Goal: Task Accomplishment & Management: Use online tool/utility

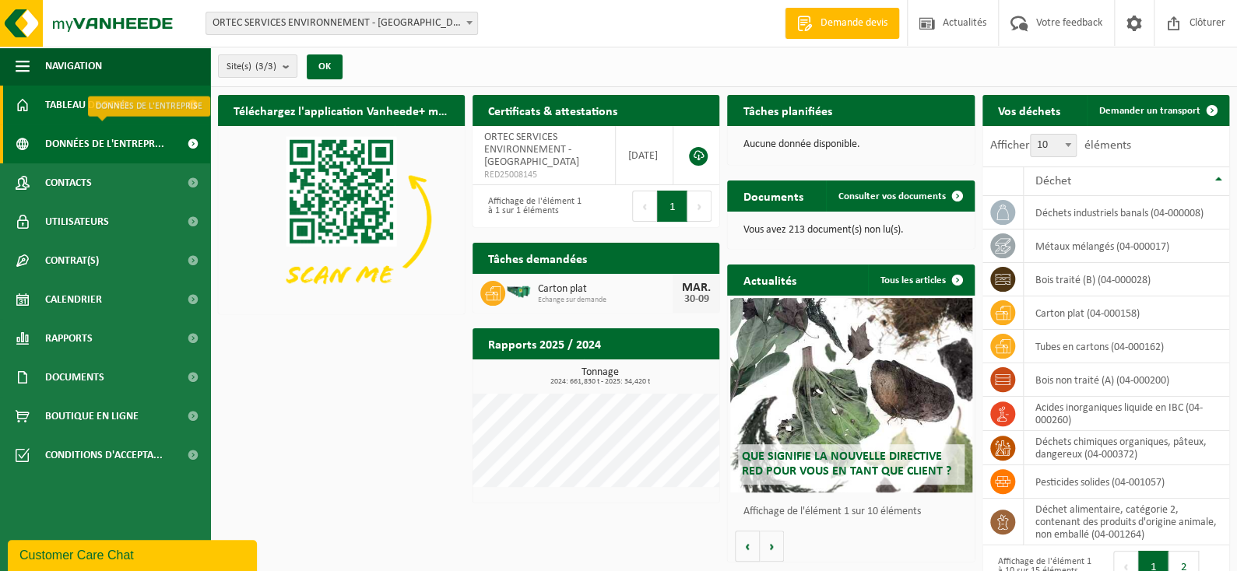
click at [61, 156] on span "Données de l'entrepr..." at bounding box center [104, 144] width 119 height 39
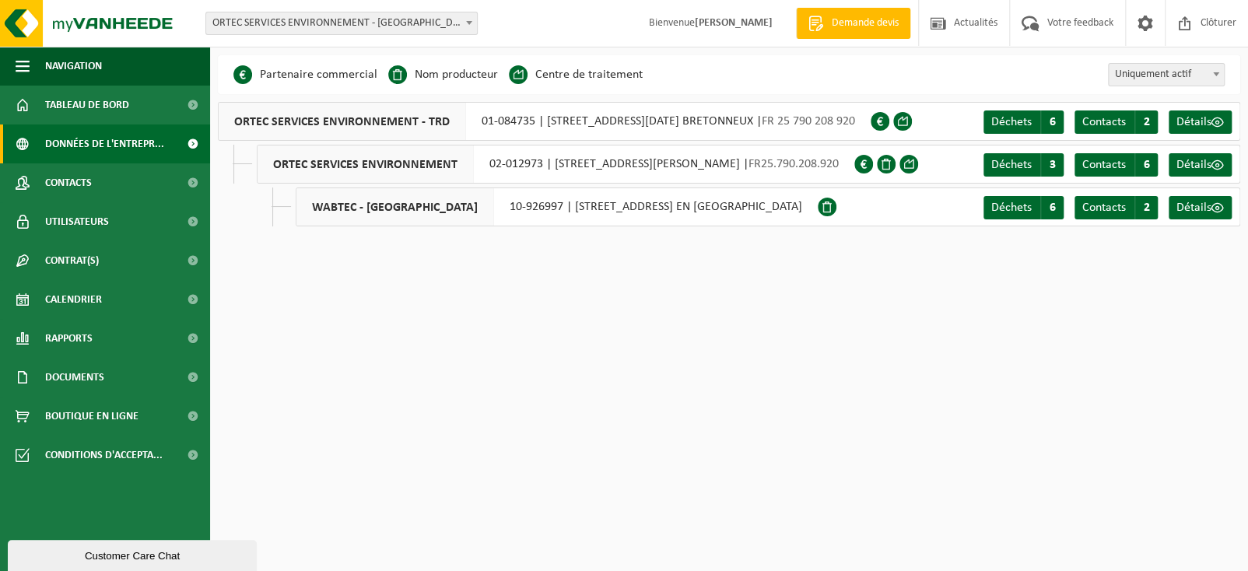
click at [61, 184] on span "Contacts" at bounding box center [68, 182] width 47 height 39
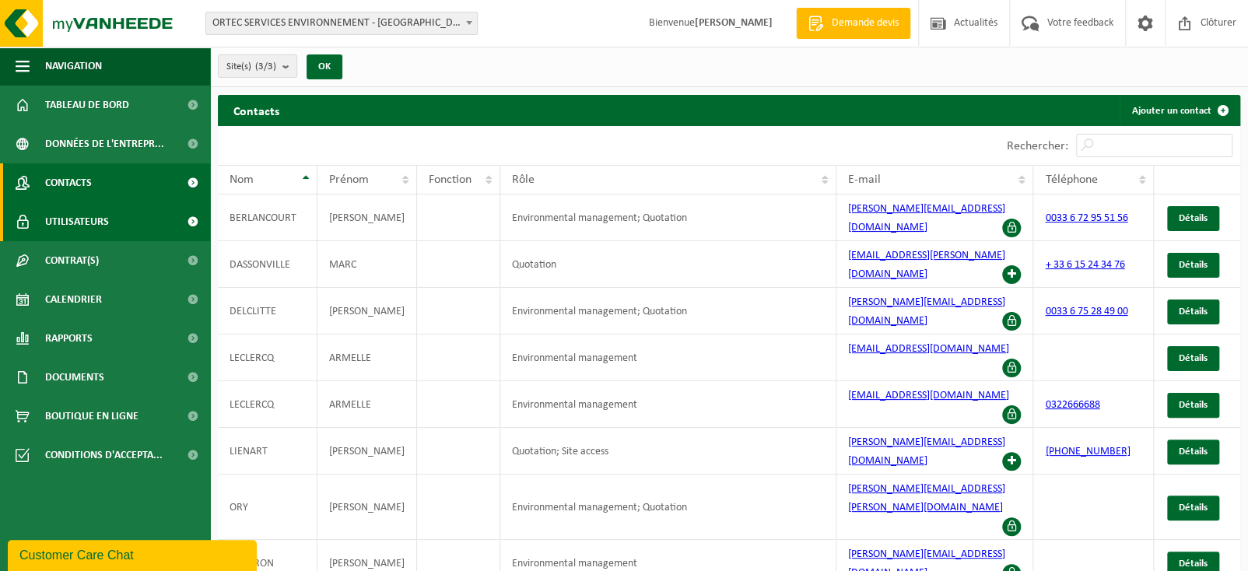
click at [66, 209] on span "Utilisateurs" at bounding box center [77, 221] width 64 height 39
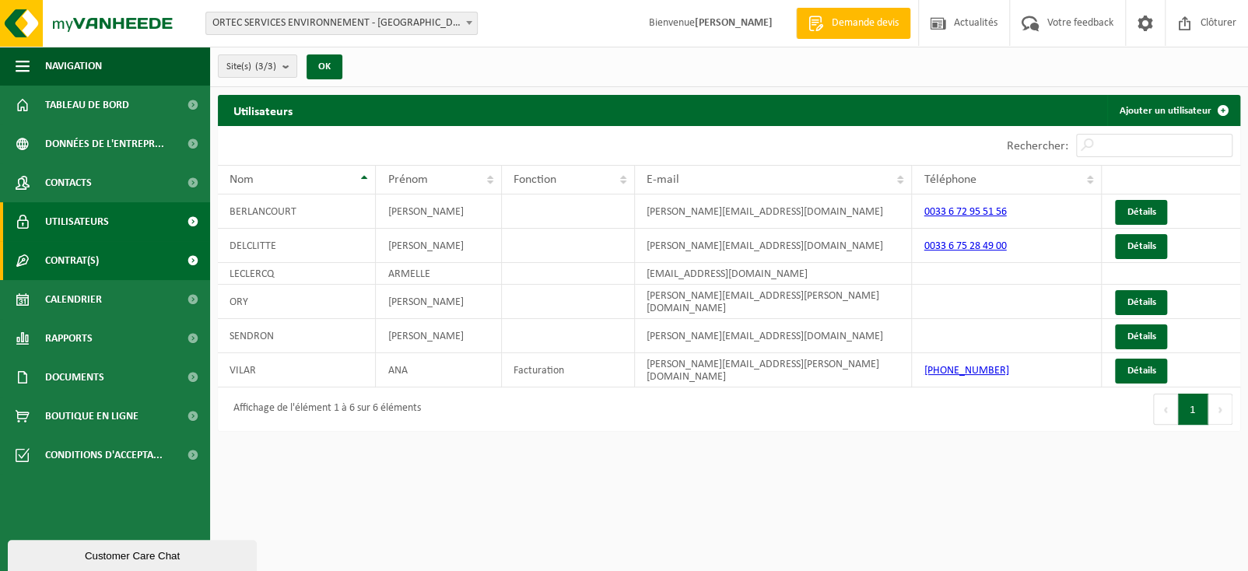
click at [74, 251] on span "Contrat(s)" at bounding box center [72, 260] width 54 height 39
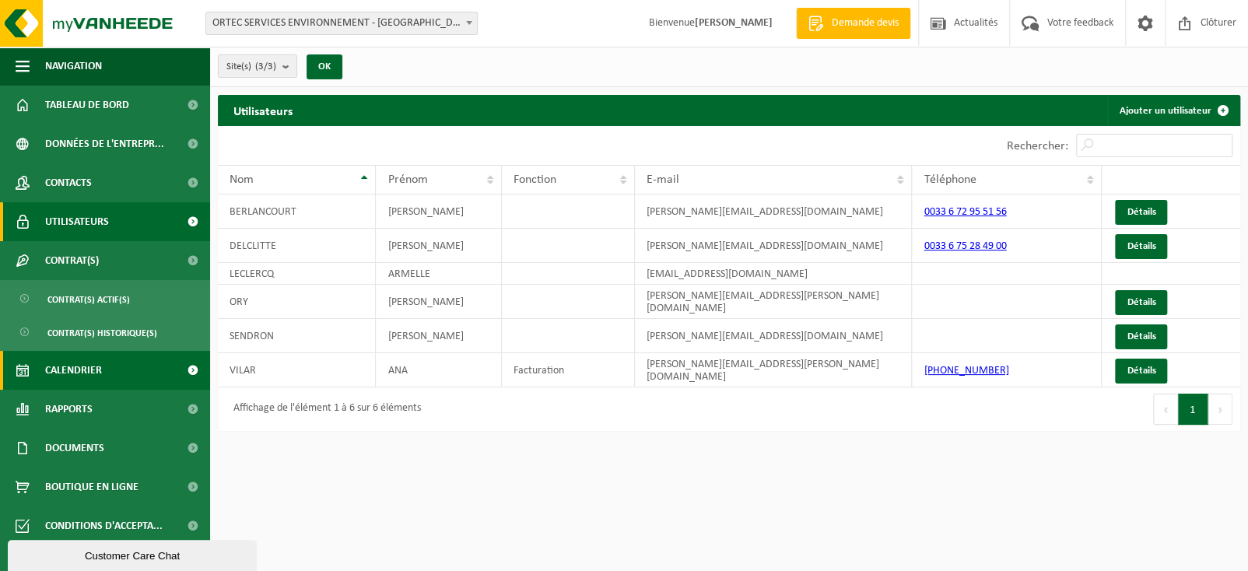
click at [88, 384] on span "Calendrier" at bounding box center [73, 370] width 57 height 39
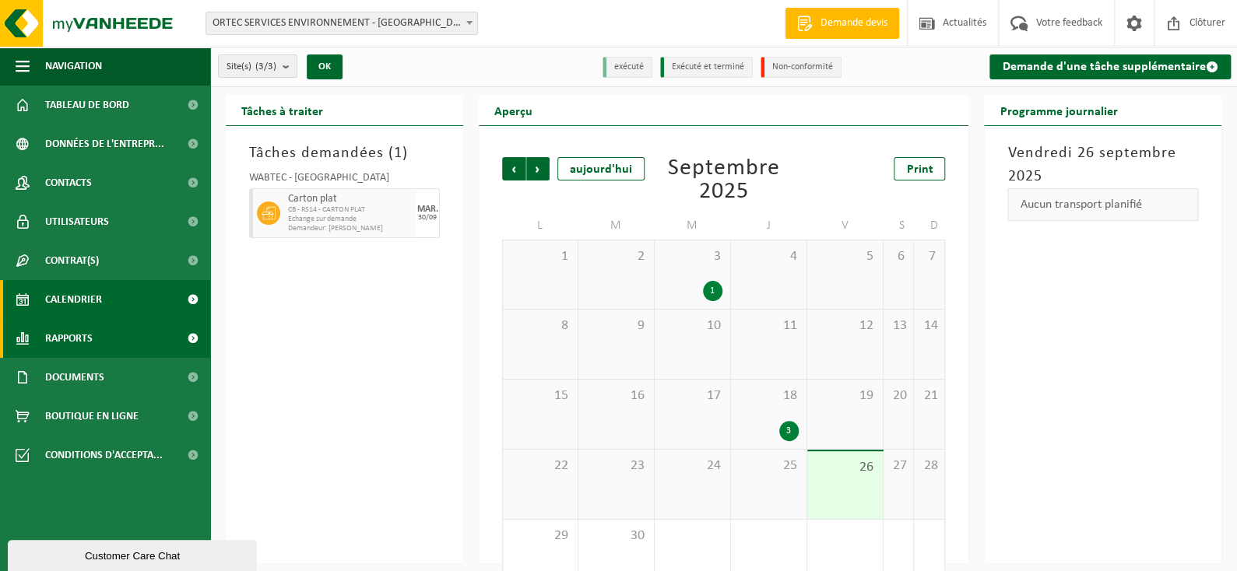
click at [83, 344] on span "Rapports" at bounding box center [68, 338] width 47 height 39
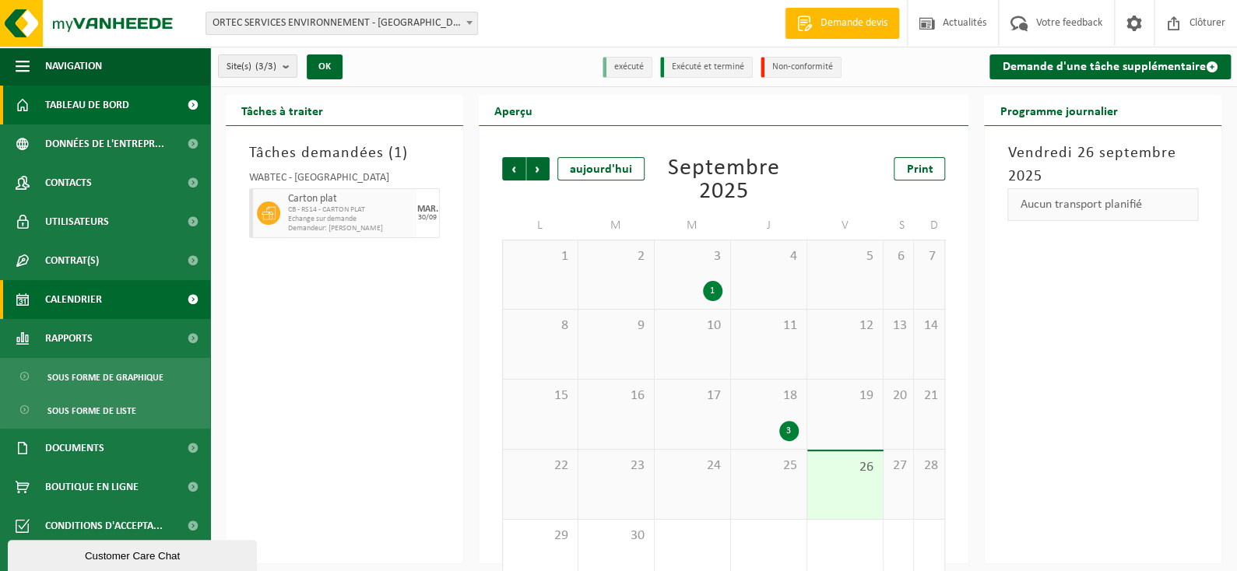
click at [54, 116] on span "Tableau de bord" at bounding box center [87, 105] width 84 height 39
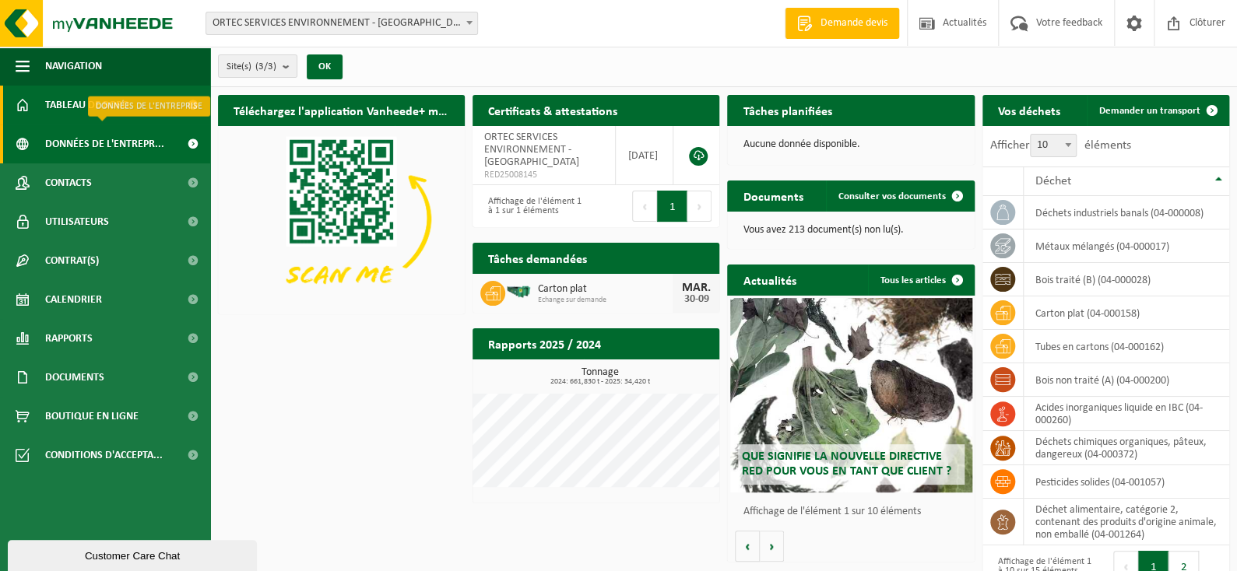
click at [92, 158] on span "Données de l'entrepr..." at bounding box center [104, 144] width 119 height 39
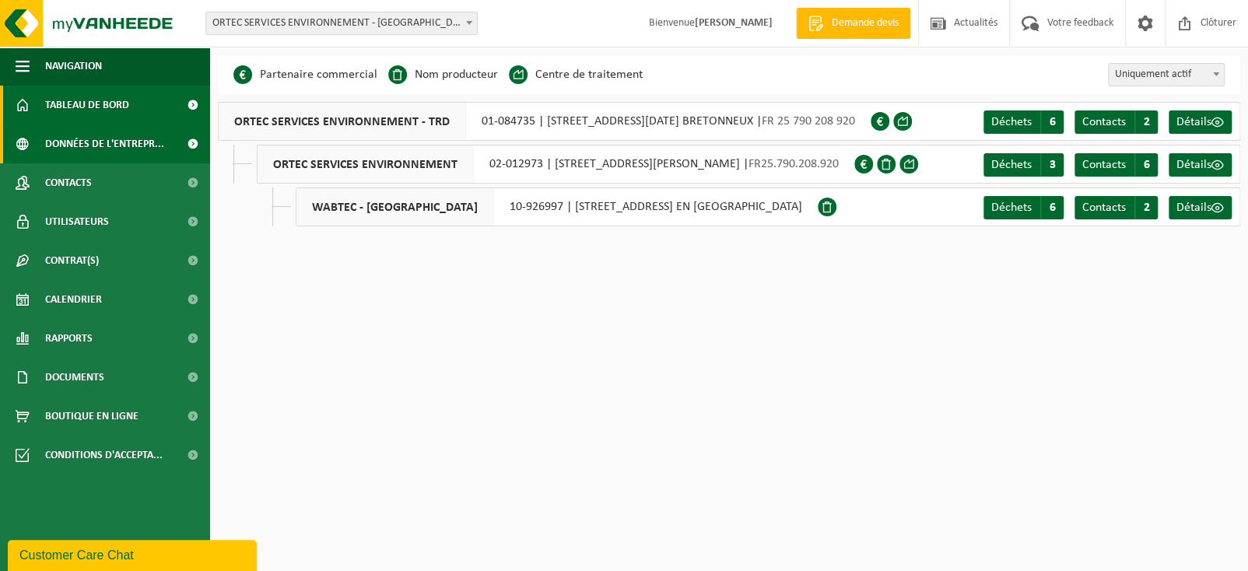
click at [70, 114] on span "Tableau de bord" at bounding box center [87, 105] width 84 height 39
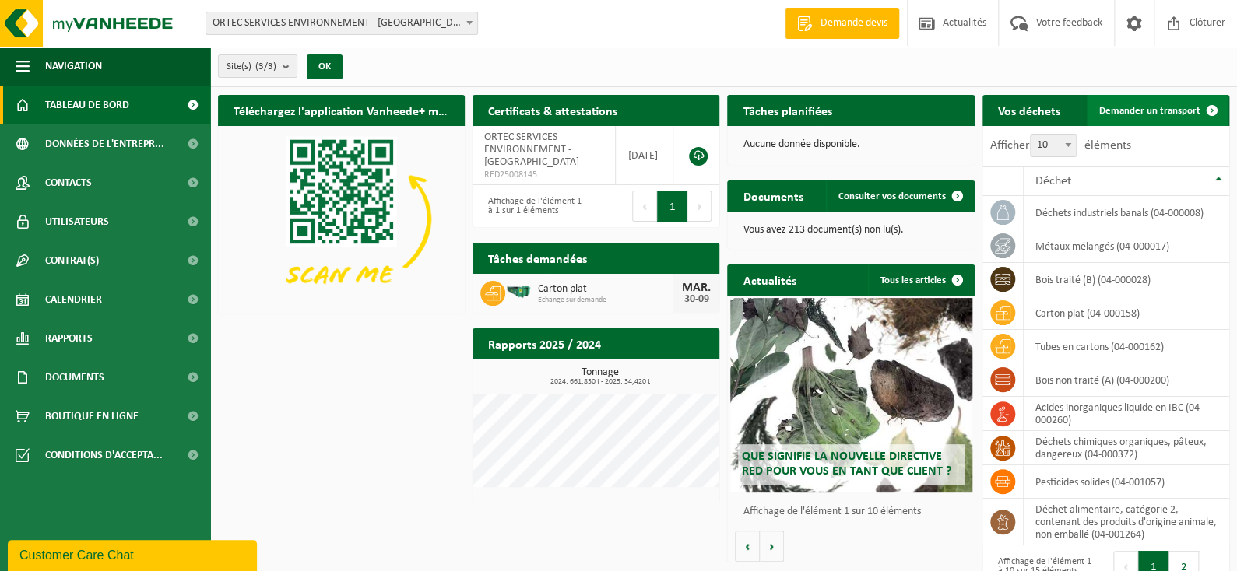
click at [1200, 113] on span at bounding box center [1211, 110] width 31 height 31
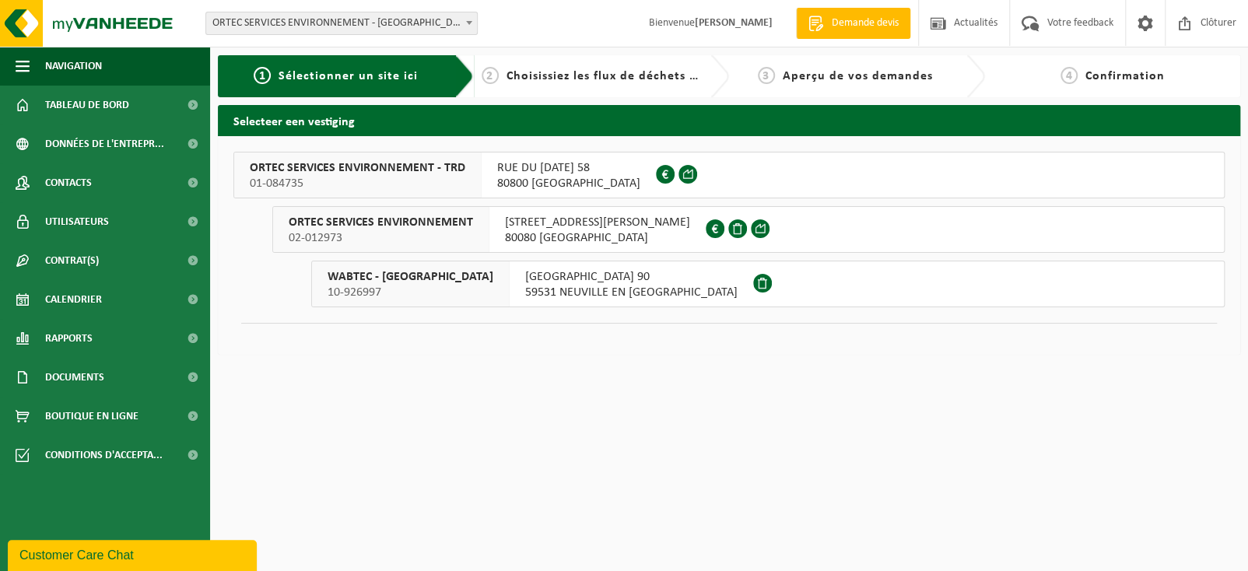
click at [609, 86] on div "2 Choisissiez les flux de déchets et récipients" at bounding box center [602, 76] width 256 height 42
click at [546, 232] on span "80080 [GEOGRAPHIC_DATA]" at bounding box center [597, 238] width 185 height 16
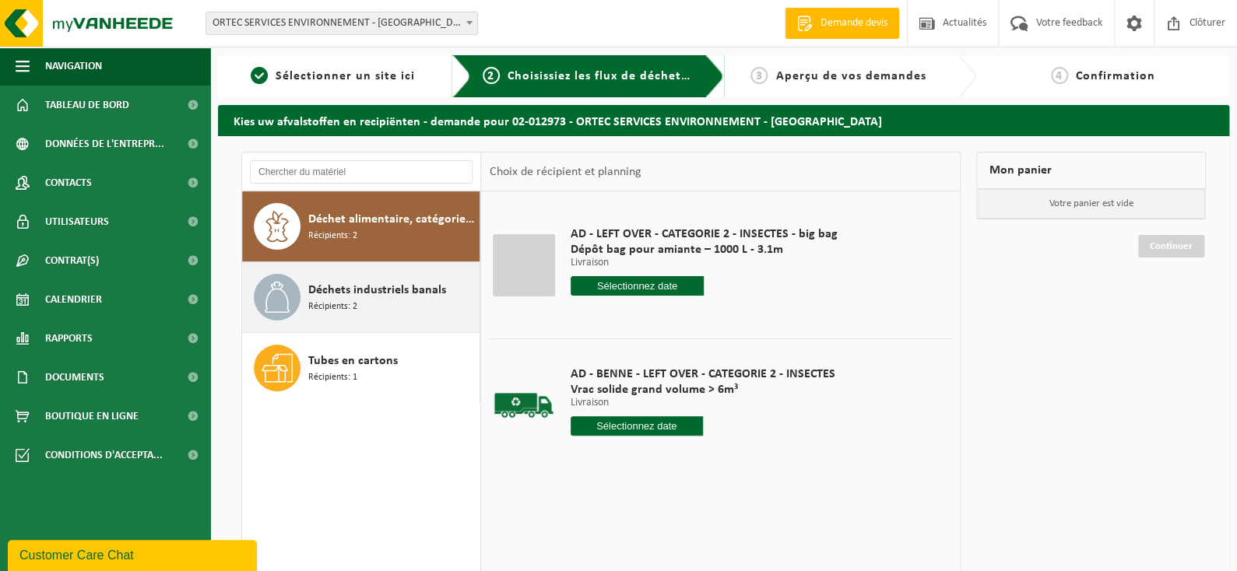
click at [361, 285] on span "Déchets industriels banals" at bounding box center [377, 290] width 138 height 19
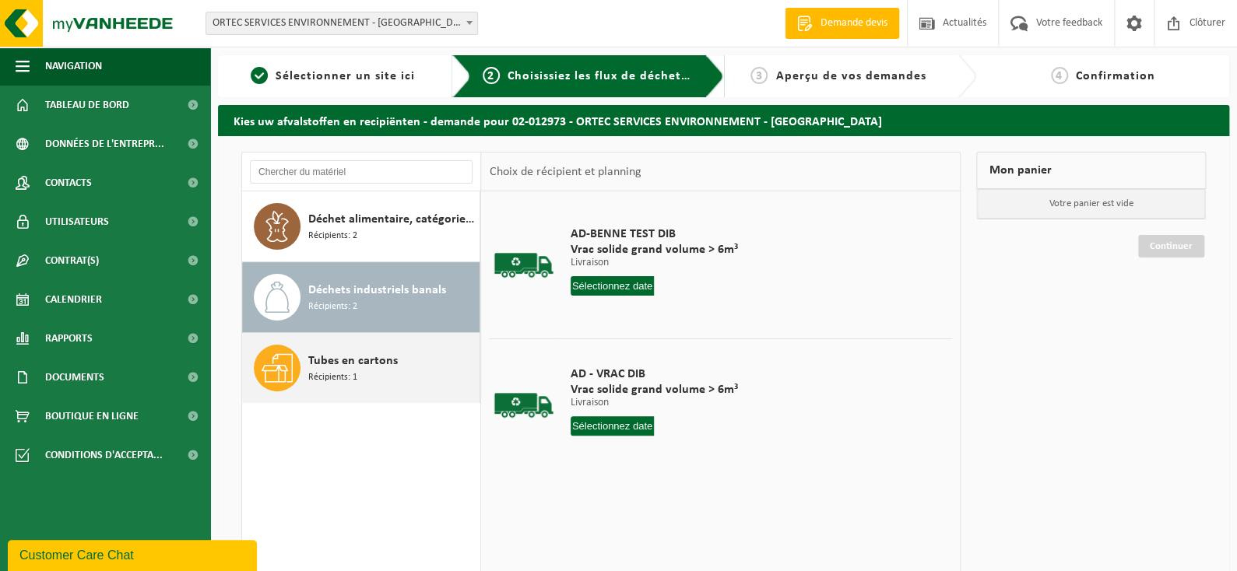
click at [346, 366] on span "Tubes en cartons" at bounding box center [352, 361] width 89 height 19
